Goal: Information Seeking & Learning: Learn about a topic

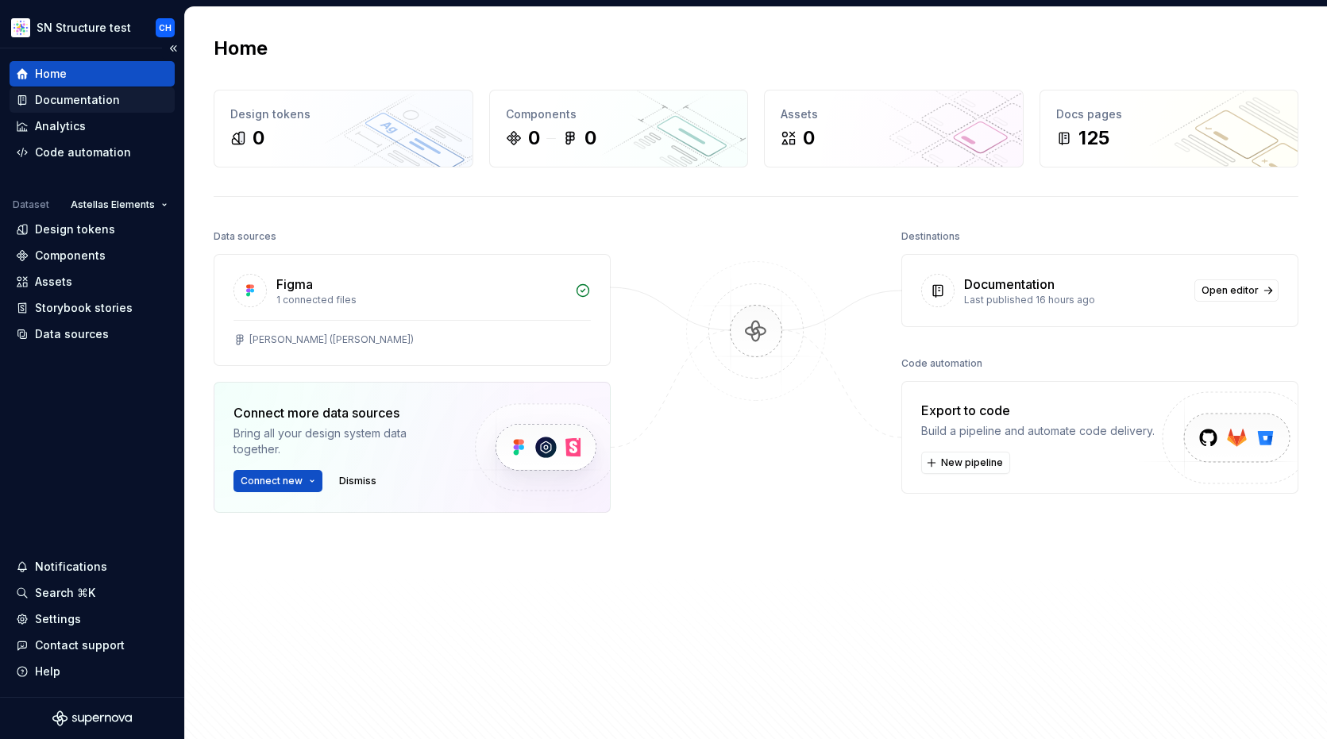
click at [66, 97] on div "Documentation" at bounding box center [77, 100] width 85 height 16
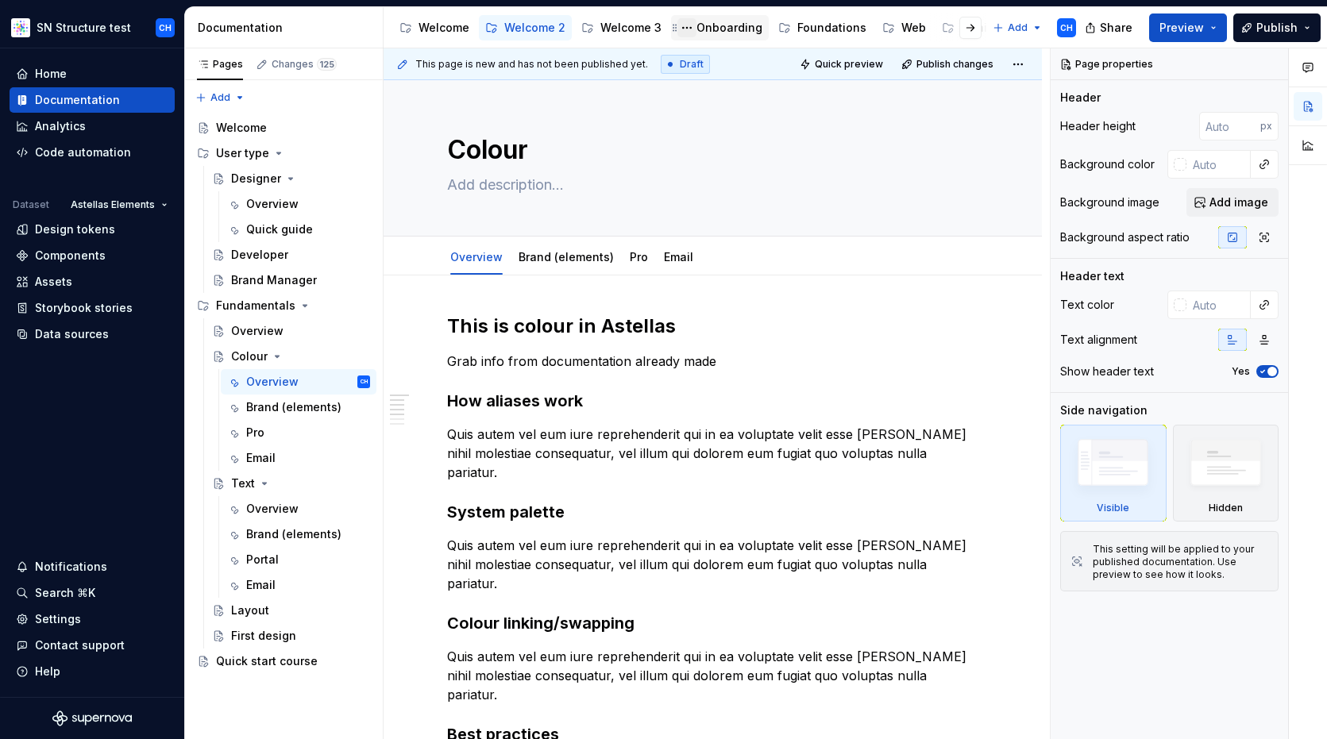
scroll to position [0, 153]
click at [665, 29] on div "Foundations" at bounding box center [679, 28] width 69 height 16
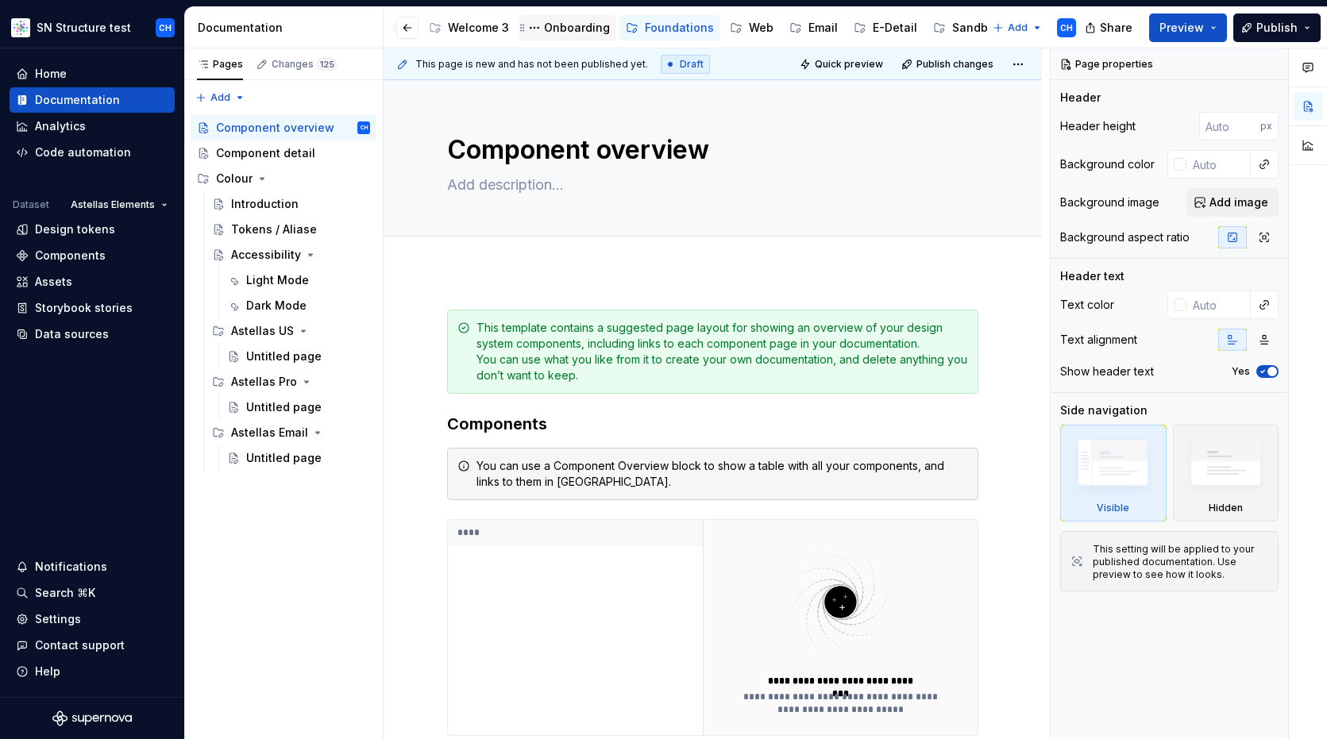
click at [571, 33] on div "Onboarding" at bounding box center [577, 28] width 66 height 16
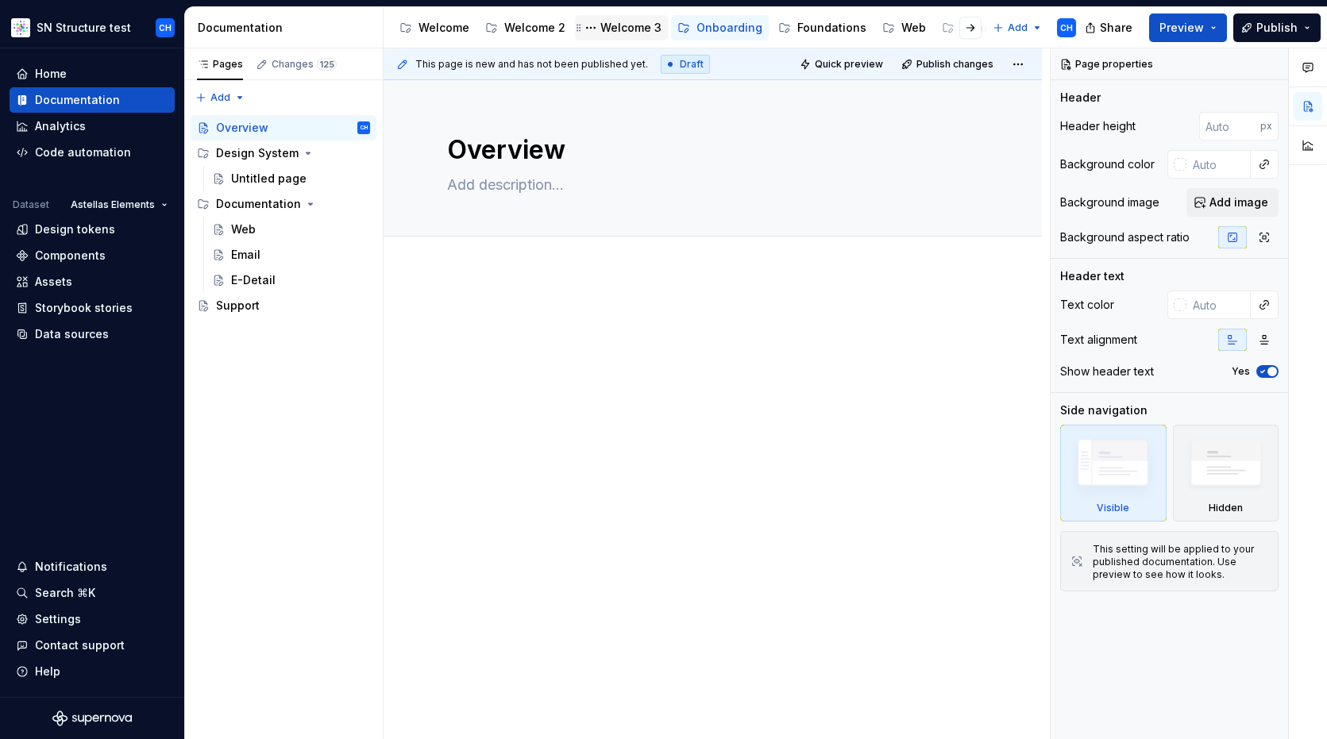
click at [623, 28] on div "Welcome 3" at bounding box center [630, 28] width 61 height 16
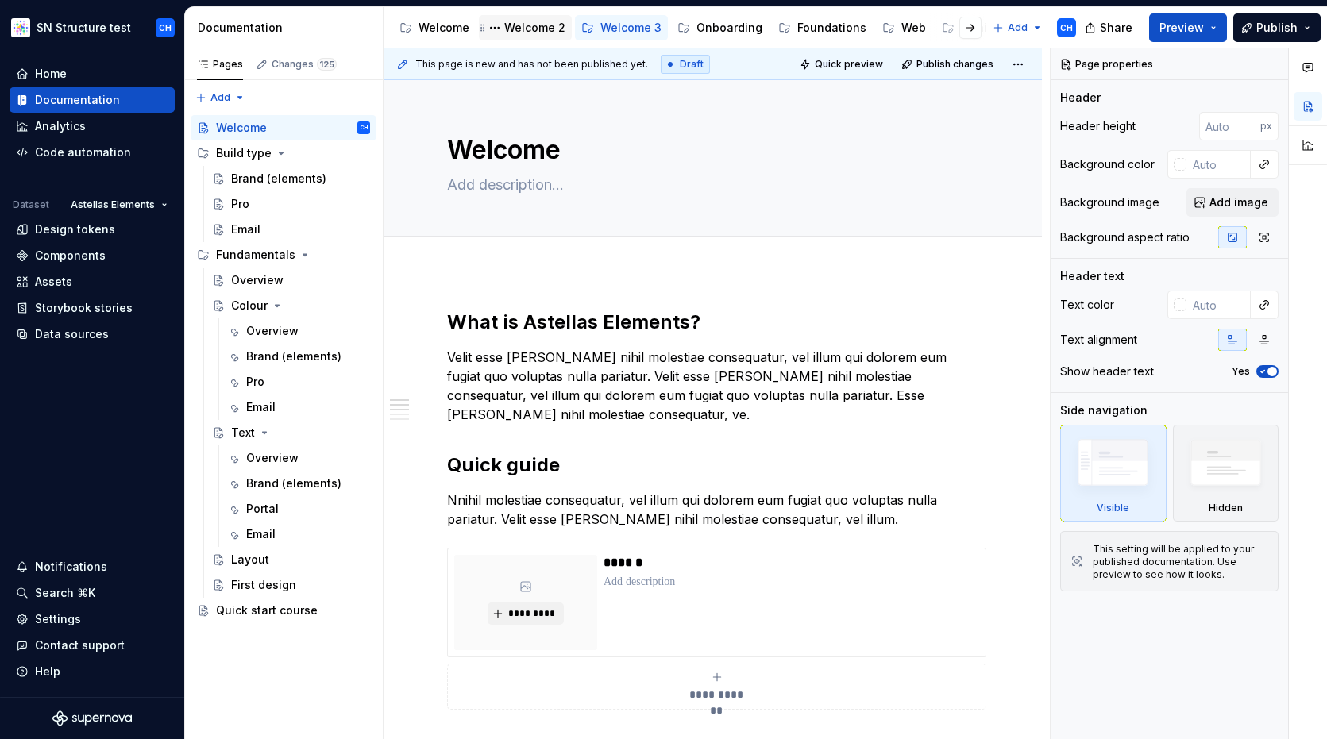
click at [530, 29] on div "Welcome 2" at bounding box center [534, 28] width 61 height 16
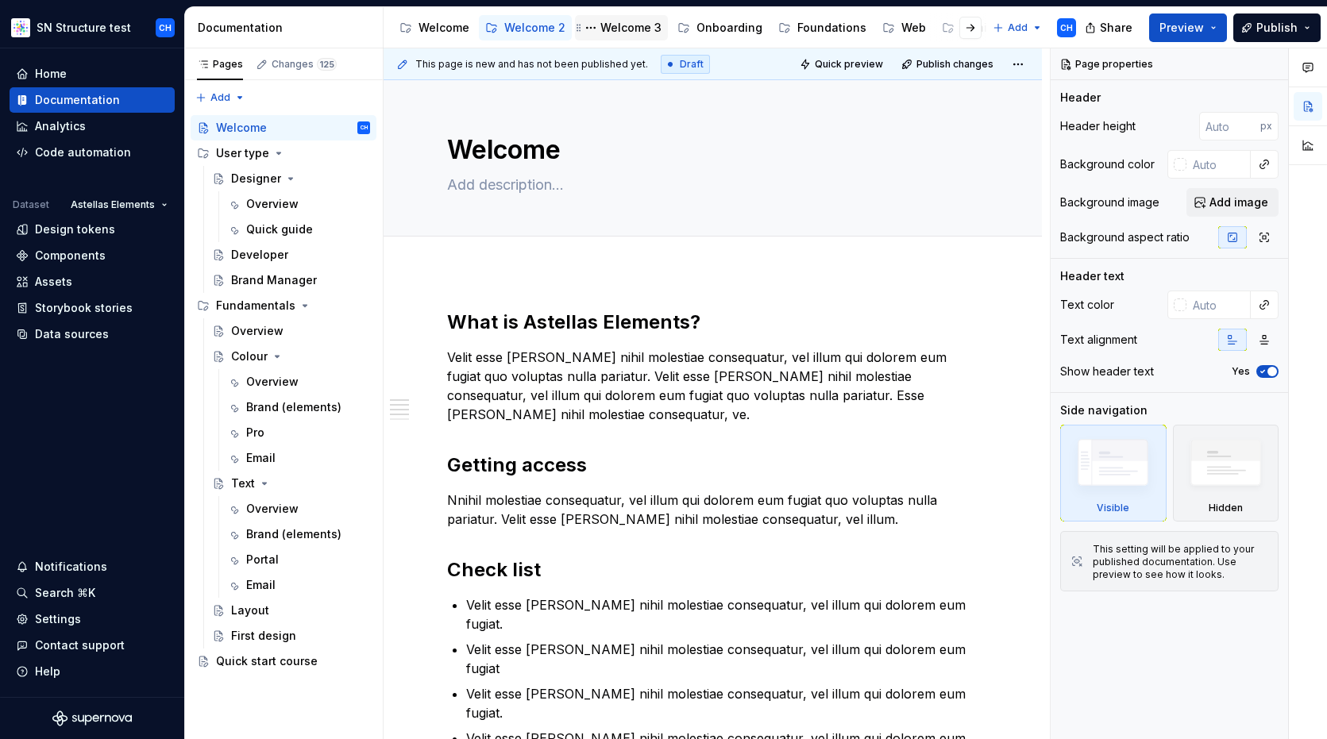
scroll to position [0, 153]
click at [952, 33] on div "Sandbox" at bounding box center [976, 28] width 48 height 16
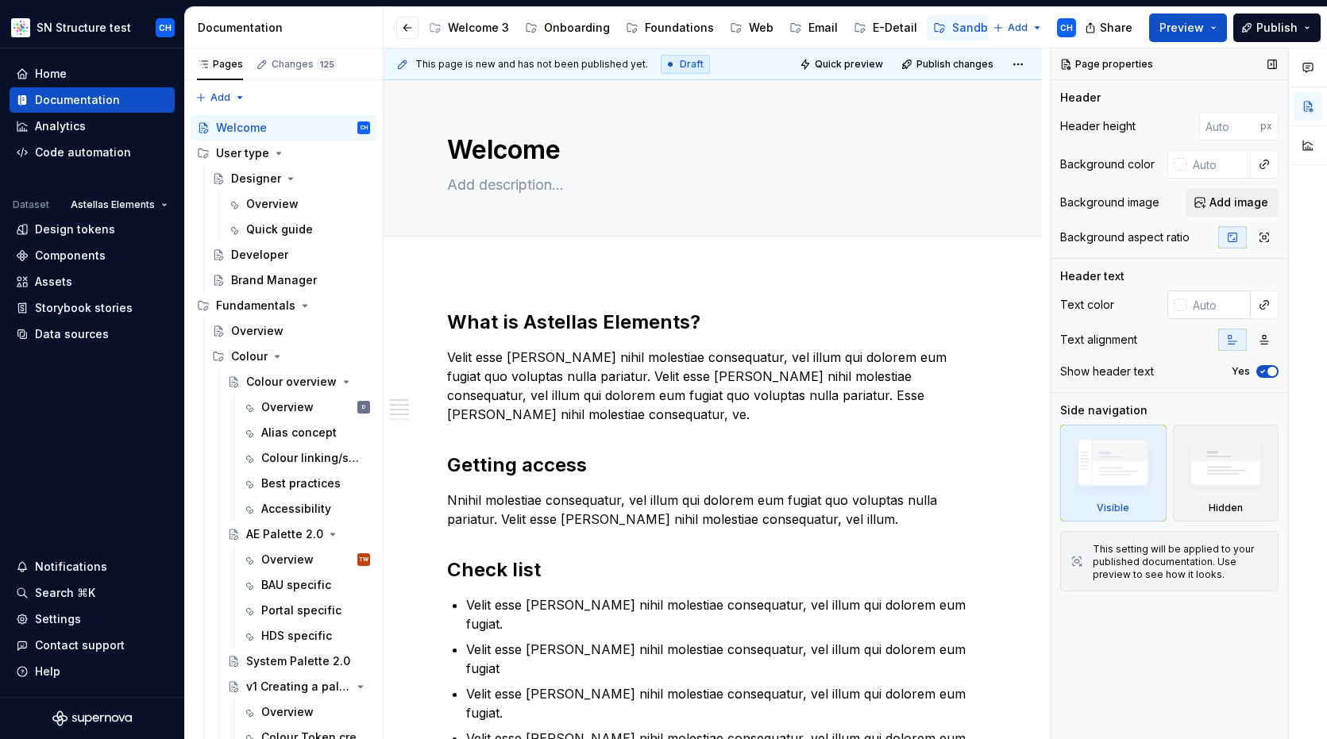
type textarea "*"
